Goal: Task Accomplishment & Management: Use online tool/utility

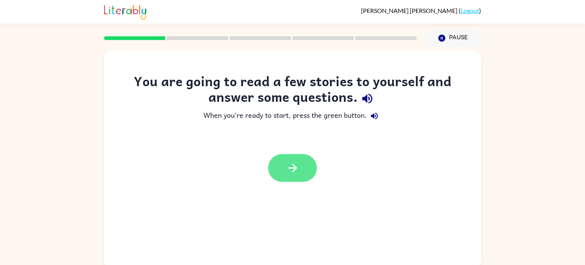
click at [293, 167] on icon "button" at bounding box center [292, 167] width 13 height 13
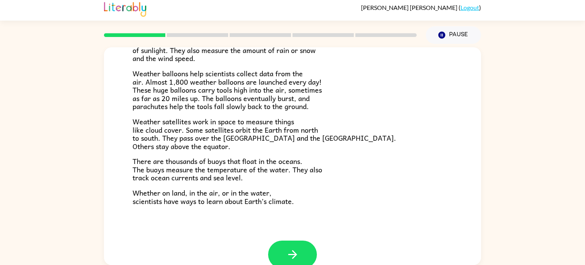
scroll to position [213, 0]
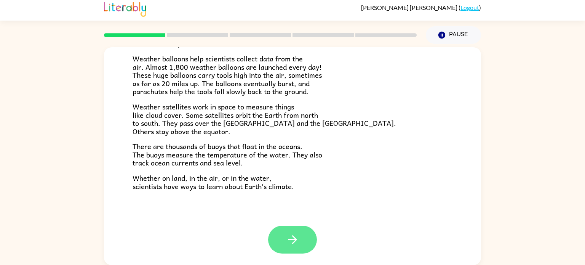
click at [275, 241] on button "button" at bounding box center [292, 239] width 49 height 28
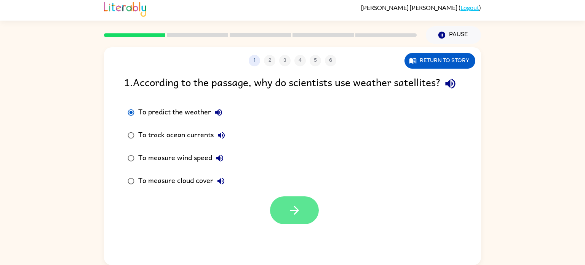
click at [285, 222] on button "button" at bounding box center [294, 210] width 49 height 28
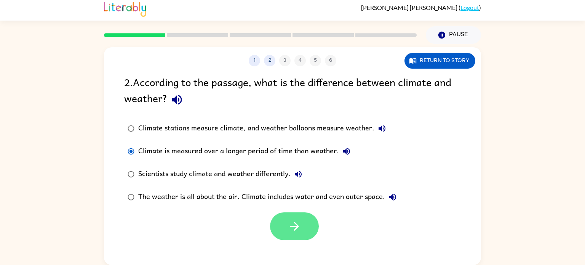
click at [282, 222] on button "button" at bounding box center [294, 226] width 49 height 28
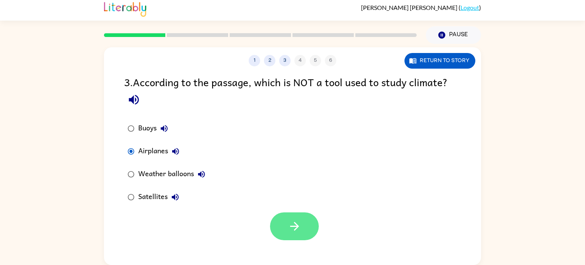
click at [275, 218] on button "button" at bounding box center [294, 226] width 49 height 28
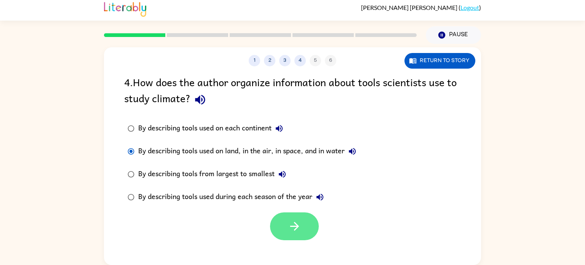
click at [296, 230] on icon "button" at bounding box center [294, 225] width 13 height 13
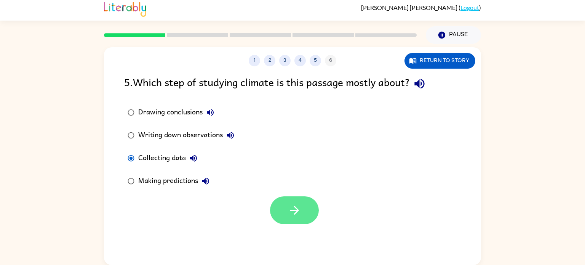
click at [290, 204] on icon "button" at bounding box center [294, 209] width 13 height 13
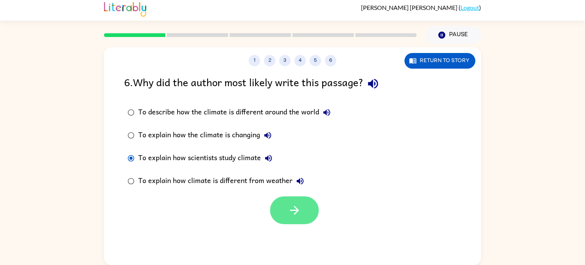
click at [302, 208] on button "button" at bounding box center [294, 210] width 49 height 28
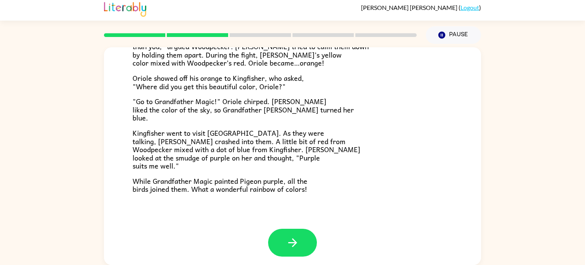
scroll to position [193, 0]
click at [286, 241] on icon "button" at bounding box center [292, 242] width 13 height 13
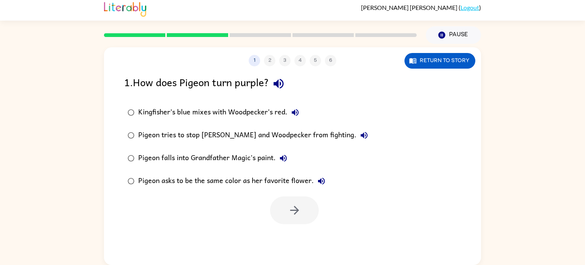
scroll to position [0, 0]
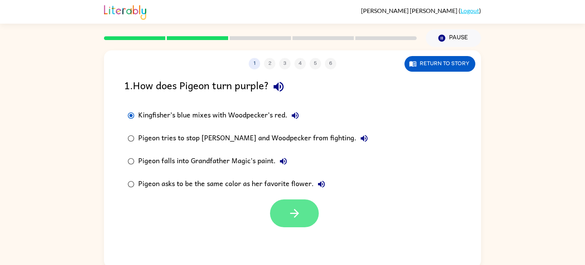
click at [295, 212] on icon "button" at bounding box center [294, 212] width 13 height 13
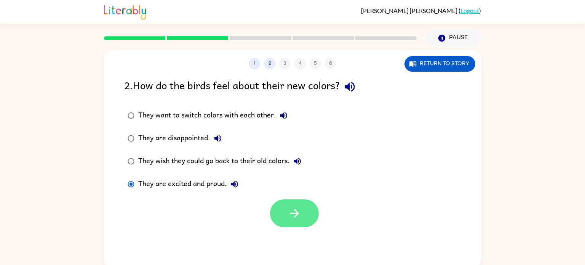
click at [311, 201] on button "button" at bounding box center [294, 213] width 49 height 28
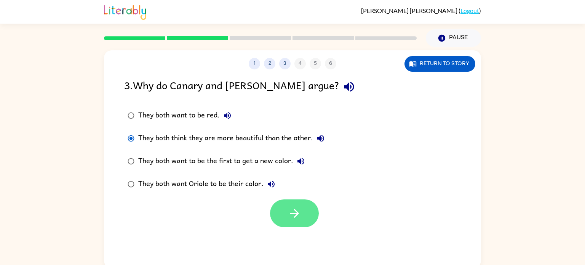
click at [283, 211] on button "button" at bounding box center [294, 213] width 49 height 28
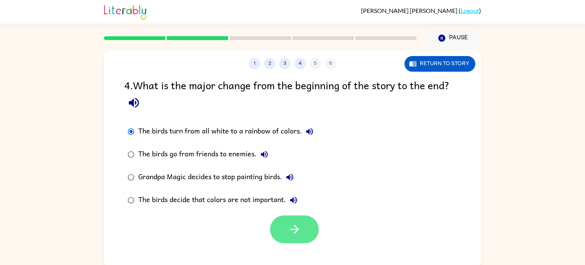
click at [297, 232] on icon "button" at bounding box center [294, 228] width 13 height 13
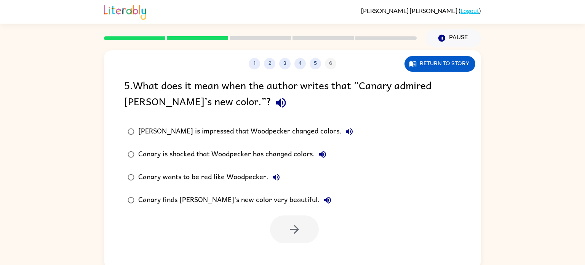
click at [139, 130] on div "Canary is impressed that Woodpecker changed colors." at bounding box center [247, 131] width 218 height 15
click at [289, 233] on icon "button" at bounding box center [294, 228] width 13 height 13
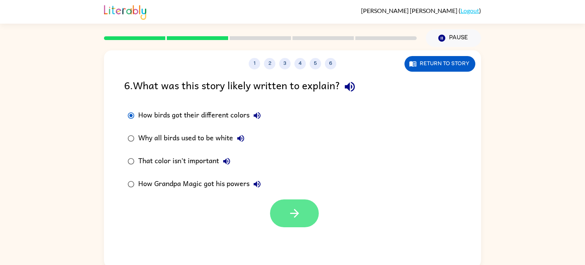
click at [291, 219] on icon "button" at bounding box center [294, 212] width 13 height 13
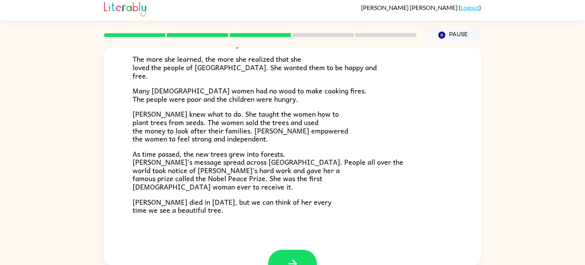
scroll to position [194, 0]
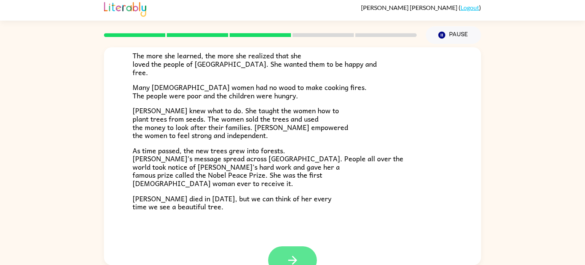
click at [281, 257] on button "button" at bounding box center [292, 260] width 49 height 28
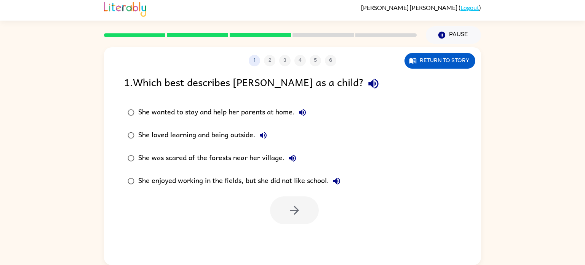
scroll to position [0, 0]
click at [297, 204] on icon "button" at bounding box center [294, 209] width 13 height 13
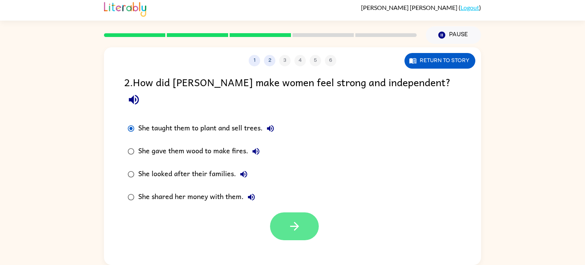
click at [279, 212] on button "button" at bounding box center [294, 226] width 49 height 28
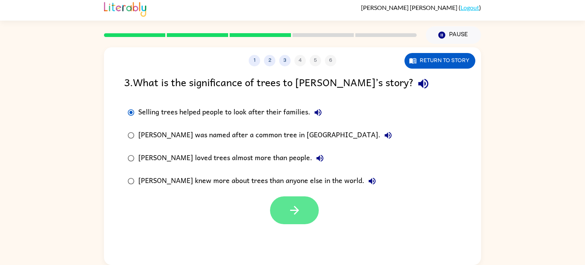
click at [297, 214] on icon "button" at bounding box center [294, 209] width 13 height 13
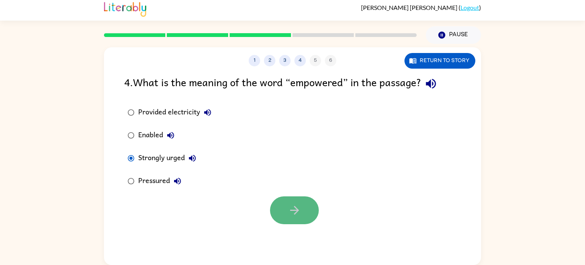
click at [299, 212] on icon "button" at bounding box center [294, 209] width 13 height 13
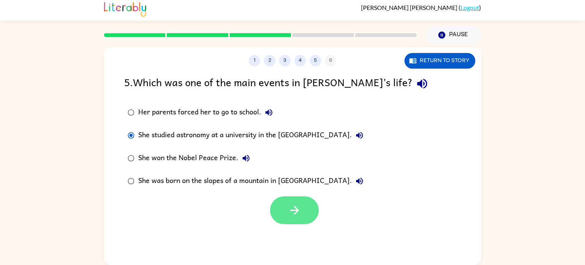
click at [283, 209] on button "button" at bounding box center [294, 210] width 49 height 28
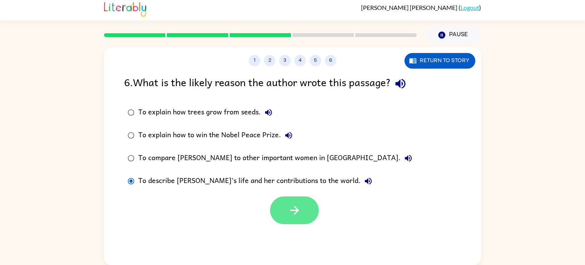
click at [302, 206] on button "button" at bounding box center [294, 210] width 49 height 28
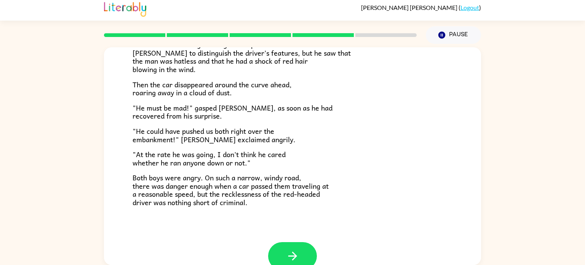
scroll to position [195, 0]
click at [298, 251] on icon "button" at bounding box center [292, 255] width 13 height 13
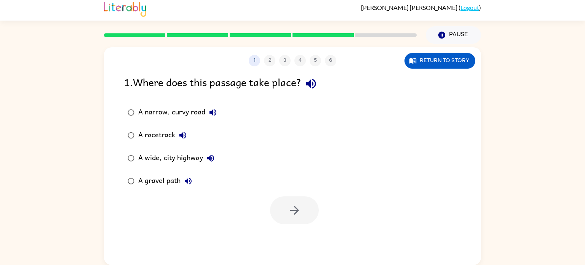
scroll to position [0, 0]
click at [298, 203] on button "button" at bounding box center [294, 210] width 49 height 28
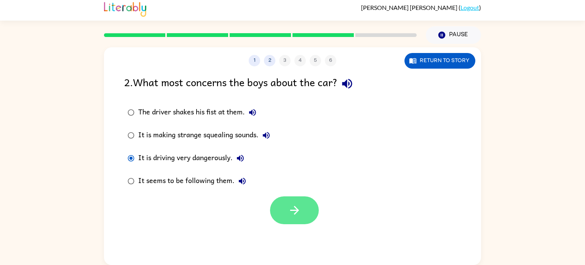
click at [295, 209] on icon "button" at bounding box center [294, 210] width 9 height 9
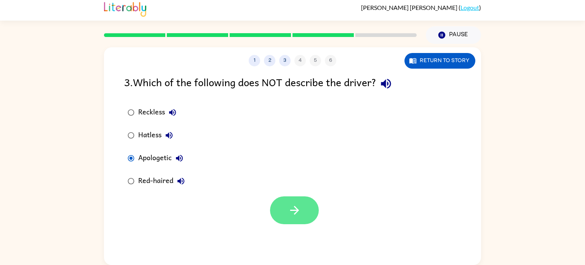
click at [299, 202] on button "button" at bounding box center [294, 210] width 49 height 28
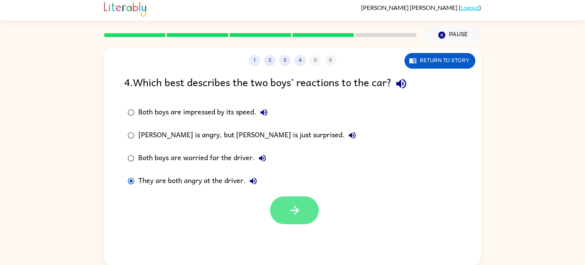
click at [300, 208] on icon "button" at bounding box center [294, 209] width 13 height 13
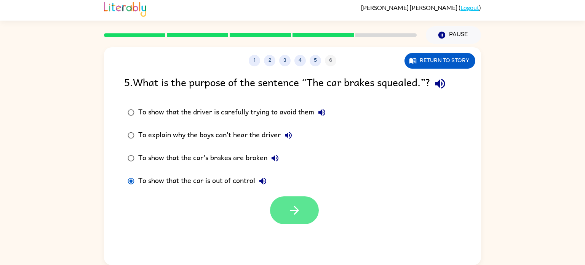
click at [295, 207] on icon "button" at bounding box center [294, 210] width 9 height 9
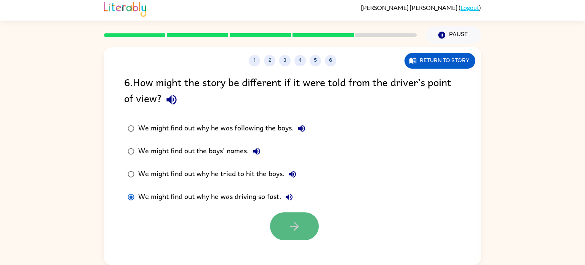
click at [299, 228] on icon "button" at bounding box center [294, 225] width 13 height 13
